Goal: Task Accomplishment & Management: Complete application form

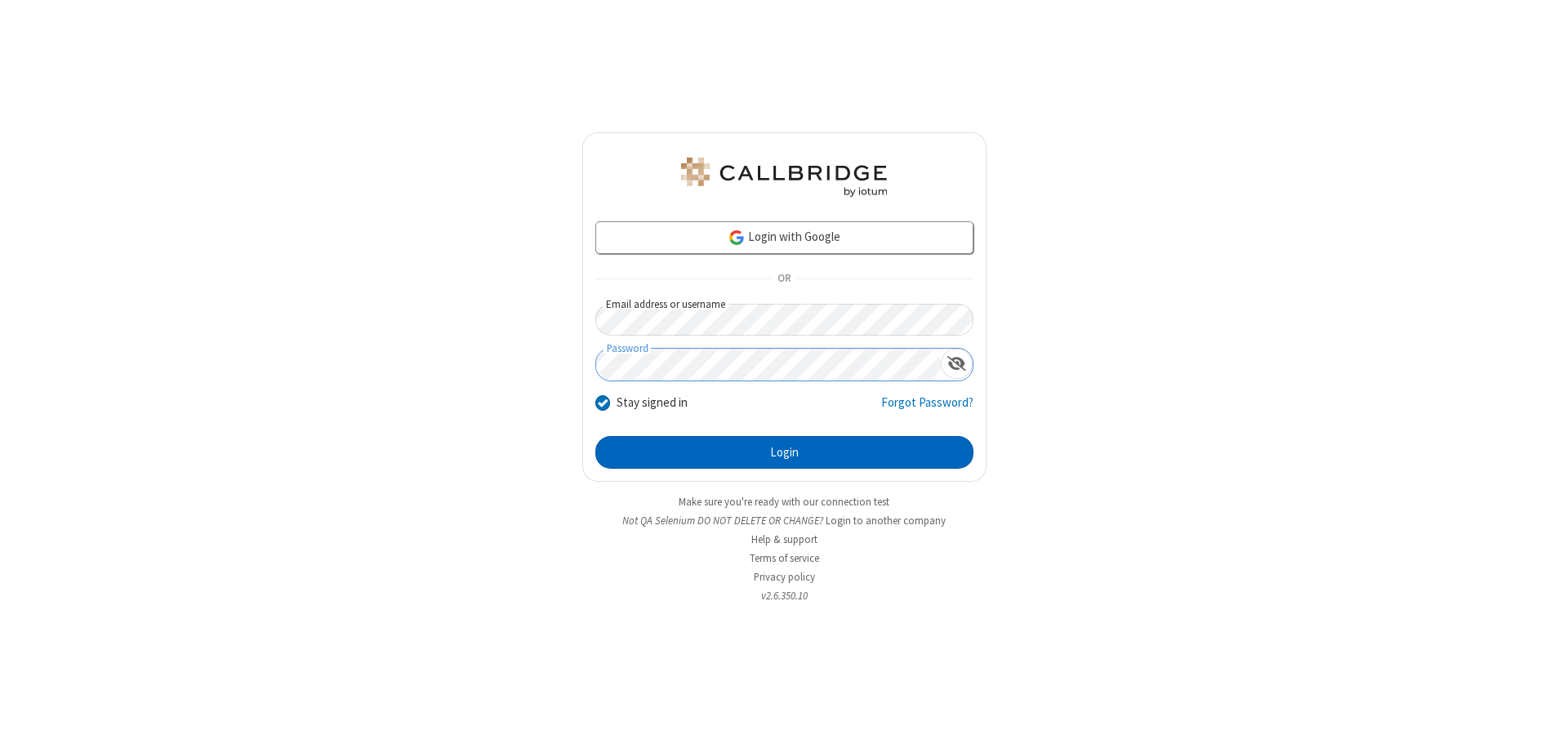
click at [784, 452] on button "Login" at bounding box center [784, 451] width 378 height 32
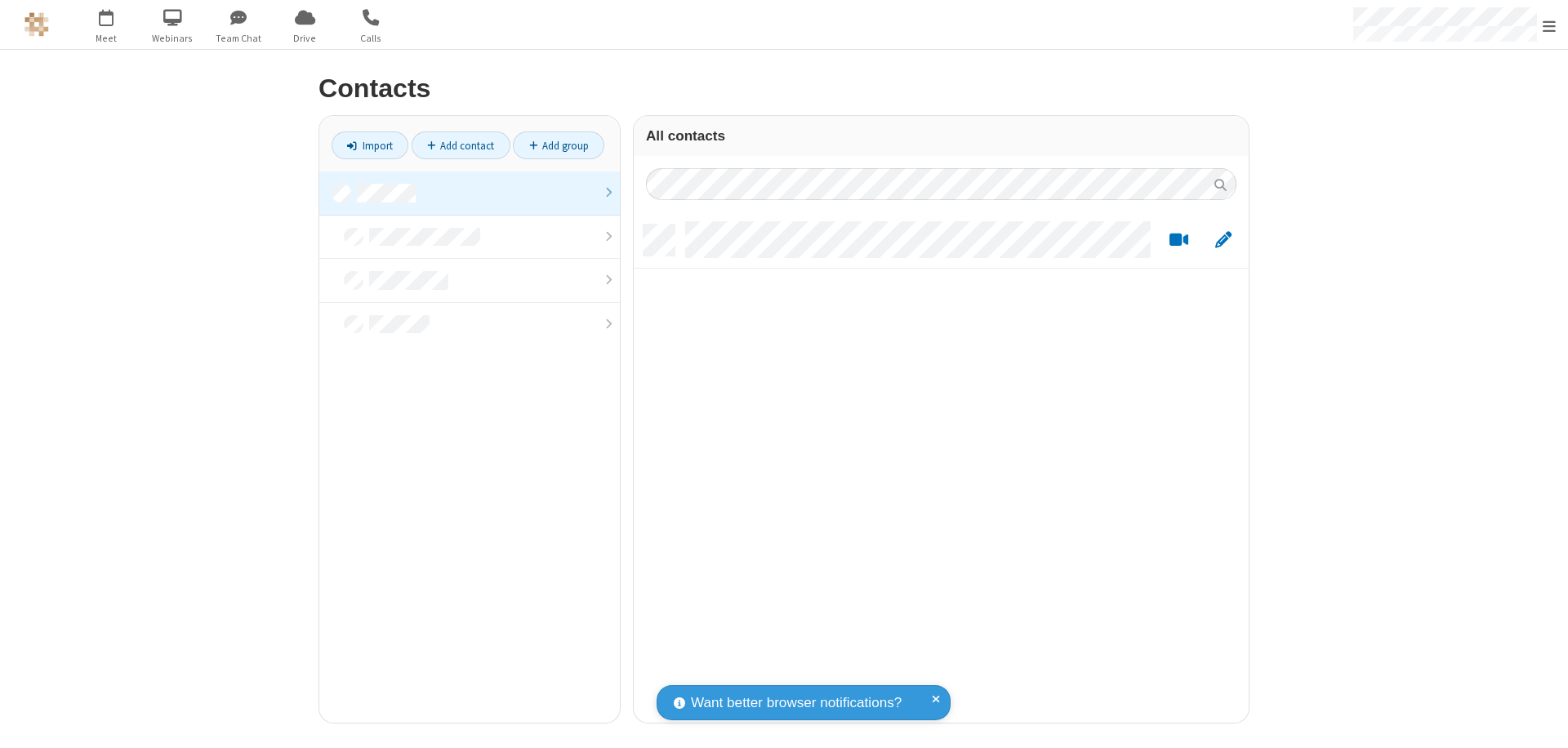
scroll to position [498, 603]
click at [470, 193] on link at bounding box center [469, 193] width 301 height 44
click at [461, 145] on link "Add contact" at bounding box center [461, 146] width 99 height 28
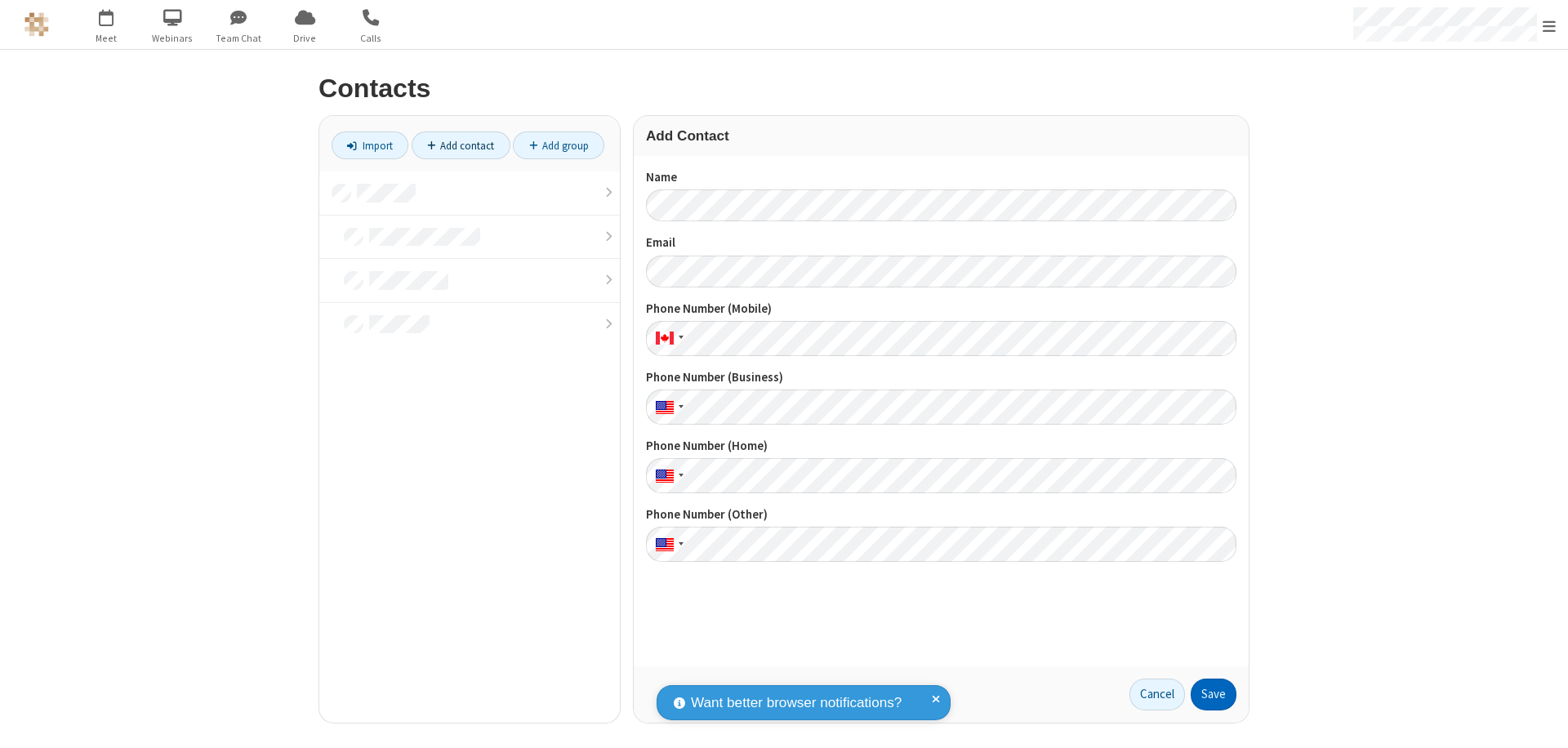
click at [1213, 694] on button "Save" at bounding box center [1213, 694] width 46 height 32
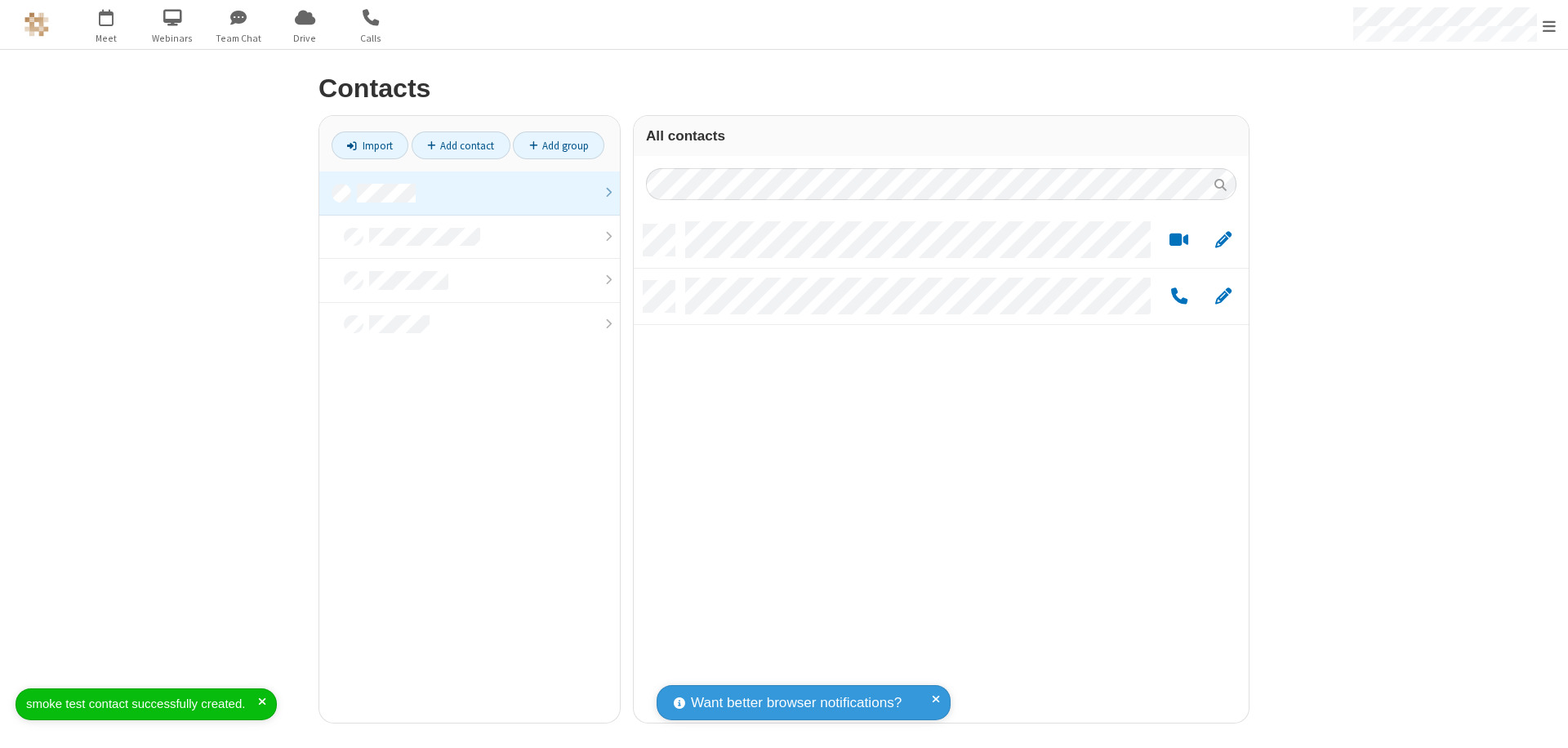
scroll to position [498, 603]
click at [461, 145] on link "Add contact" at bounding box center [461, 146] width 99 height 28
